Goal: Book appointment/travel/reservation

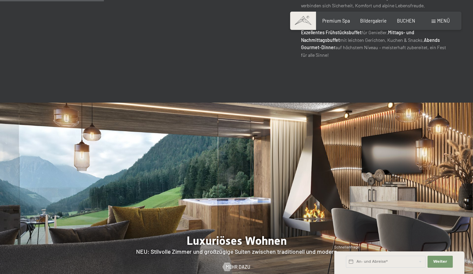
scroll to position [664, 0]
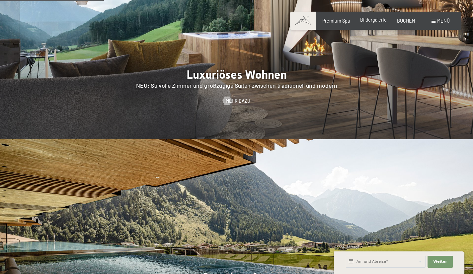
click at [378, 21] on span "Bildergalerie" at bounding box center [373, 20] width 27 height 6
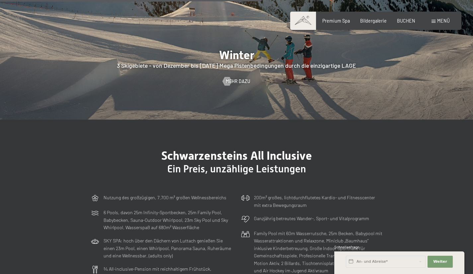
scroll to position [1661, 0]
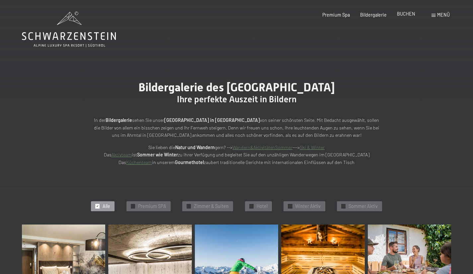
click at [405, 16] on span "BUCHEN" at bounding box center [406, 14] width 18 height 6
click at [404, 13] on span "BUCHEN" at bounding box center [406, 14] width 18 height 6
click at [61, 36] on icon at bounding box center [69, 36] width 94 height 8
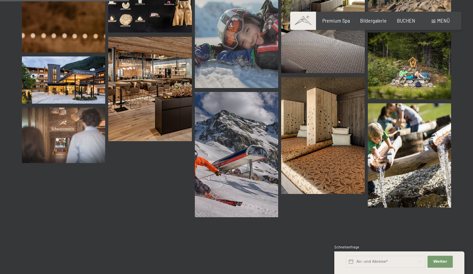
scroll to position [1827, 0]
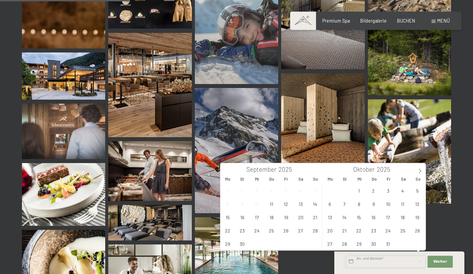
click at [379, 261] on input "text" at bounding box center [386, 262] width 80 height 12
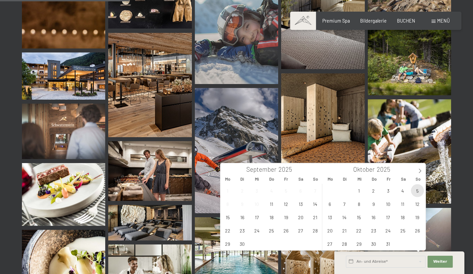
click at [415, 189] on span "5" at bounding box center [417, 190] width 13 height 13
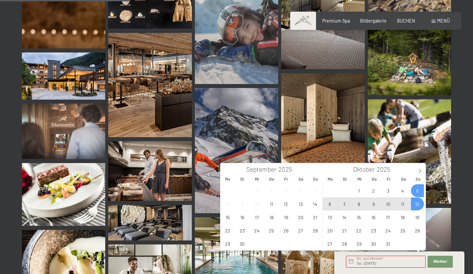
click at [417, 203] on span "12" at bounding box center [417, 203] width 13 height 13
type input "So. 05.10.2025 - So. 12.10.2025"
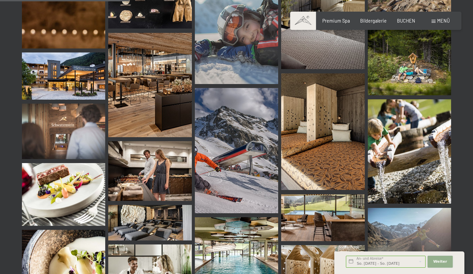
click at [446, 264] on button "Weiter Adressfelder ausblenden" at bounding box center [440, 262] width 25 height 12
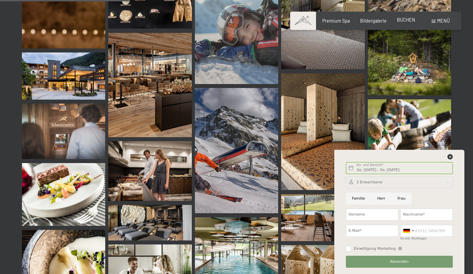
click at [405, 19] on span "BUCHEN" at bounding box center [406, 20] width 18 height 6
